Goal: Obtain resource: Obtain resource

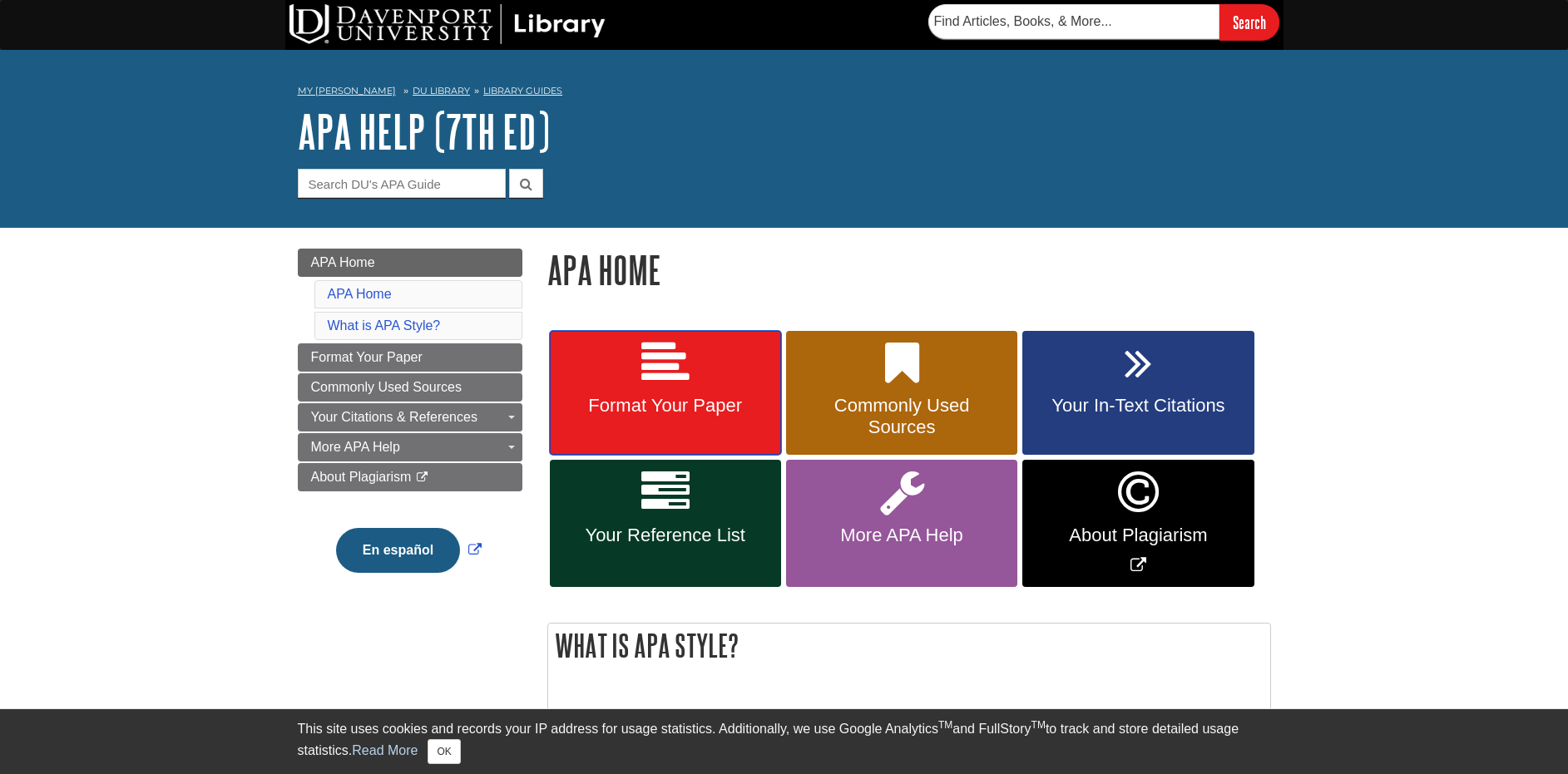
click at [728, 432] on link "Format Your Paper" at bounding box center [666, 394] width 231 height 125
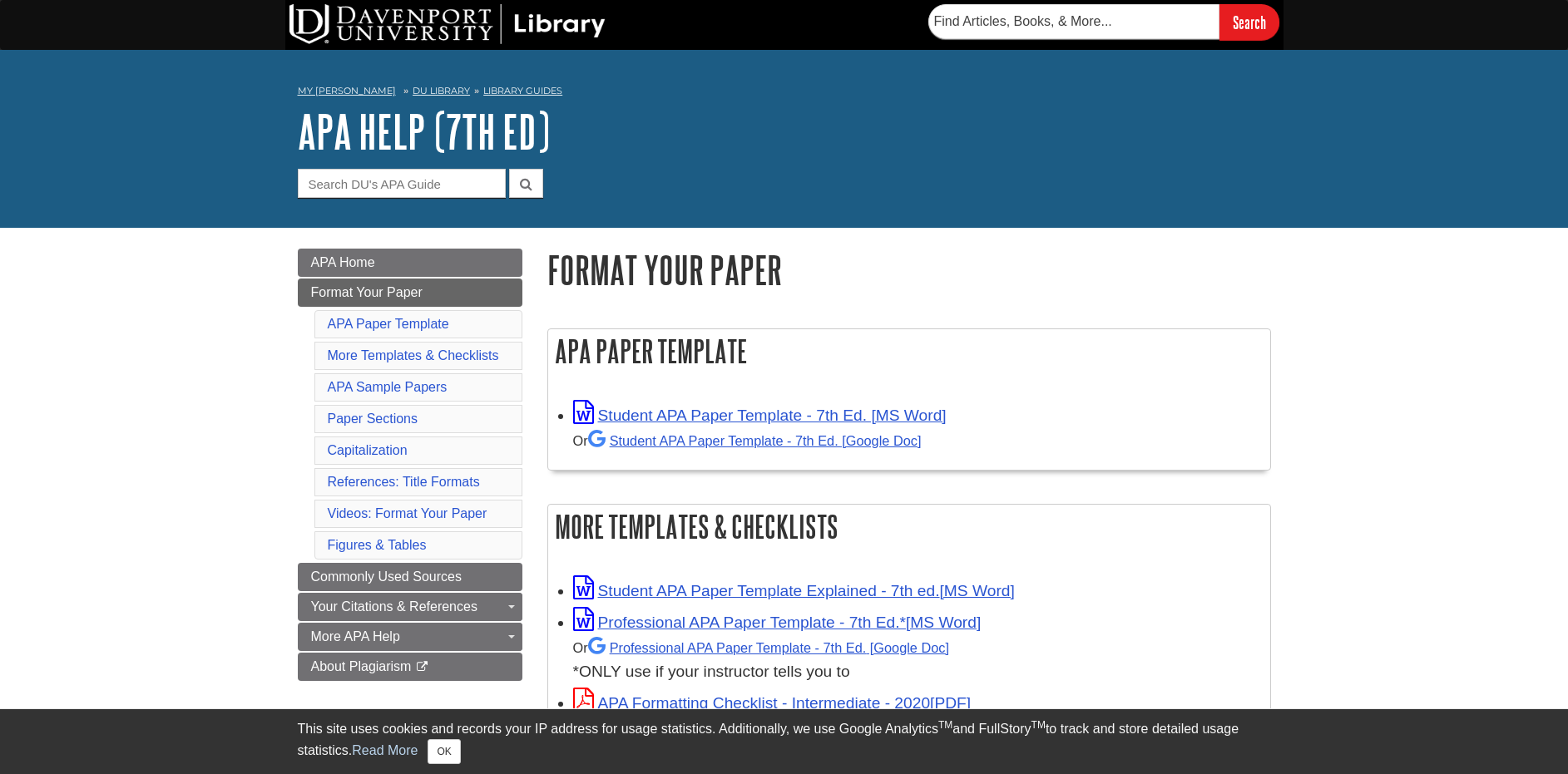
click at [714, 405] on div "Student APA Paper Template - 7th Ed. [MS Word] Or Student APA Paper Template - …" at bounding box center [917, 427] width 689 height 52
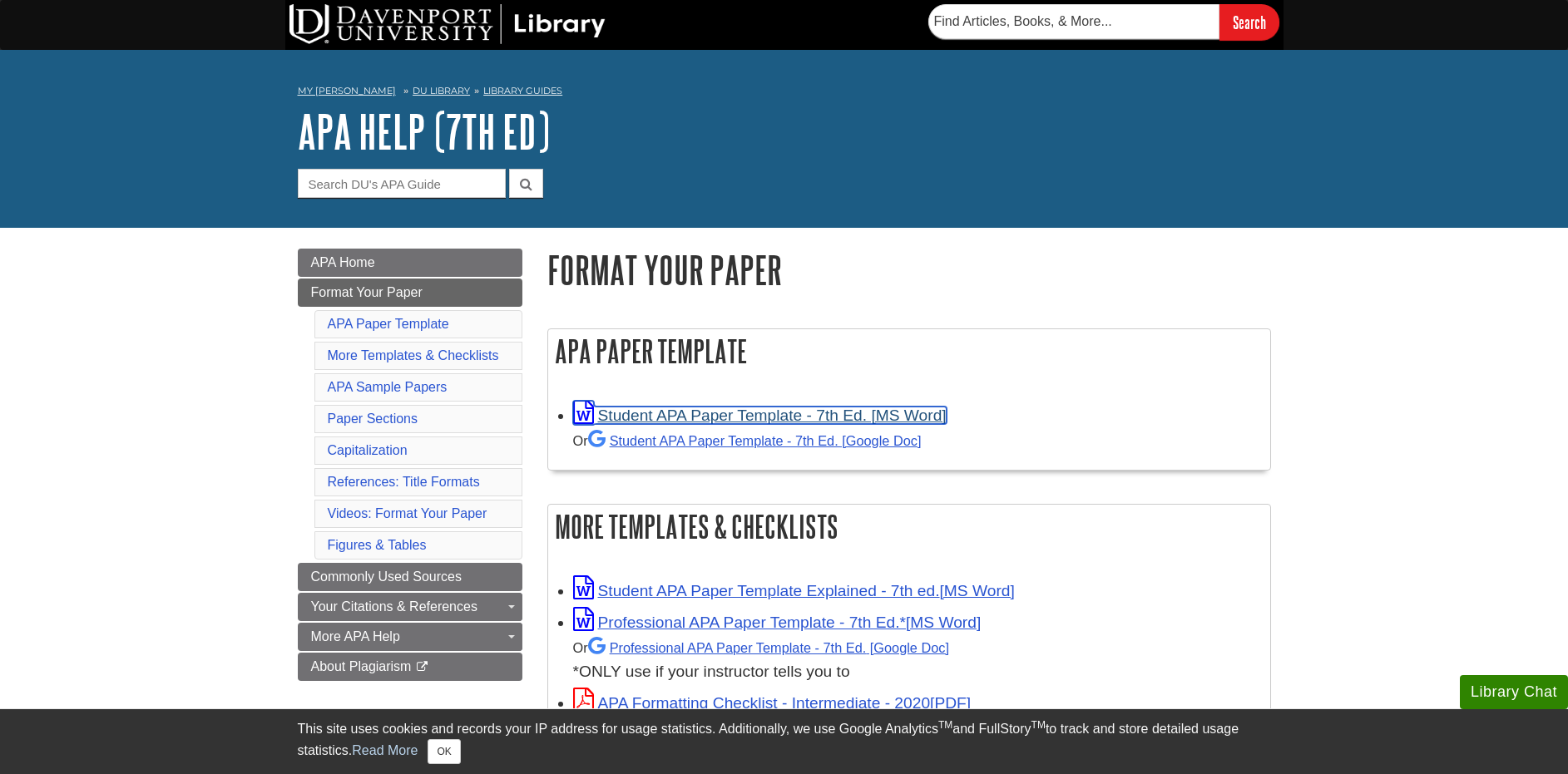
click at [705, 416] on link "Student APA Paper Template - 7th Ed. [MS Word]" at bounding box center [759, 415] width 374 height 17
click at [410, 75] on div "My [PERSON_NAME] DU Library Library Guides APA APA Help (7th Ed) Format Your Pa…" at bounding box center [784, 139] width 1568 height 178
